Goal: Information Seeking & Learning: Learn about a topic

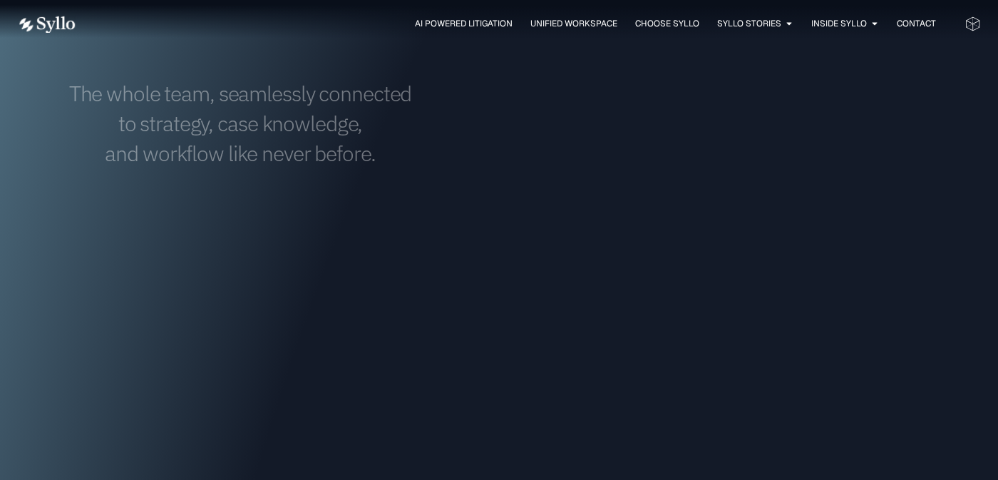
scroll to position [637, 0]
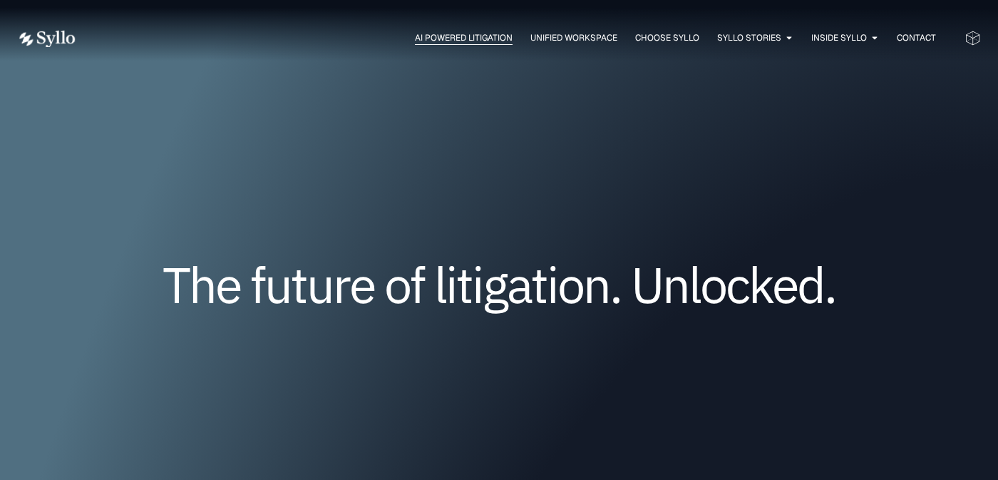
click at [466, 42] on span "AI Powered Litigation" at bounding box center [464, 37] width 98 height 13
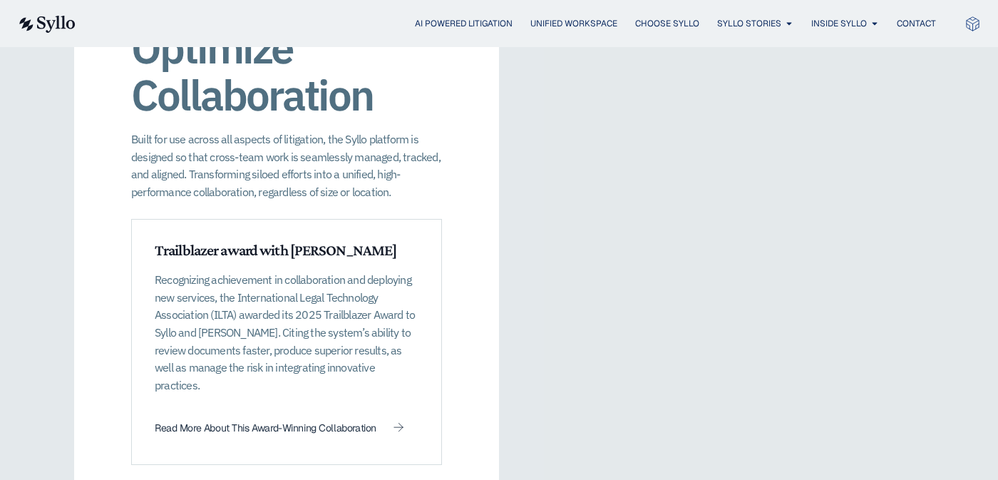
scroll to position [2016, 0]
